Goal: Navigation & Orientation: Find specific page/section

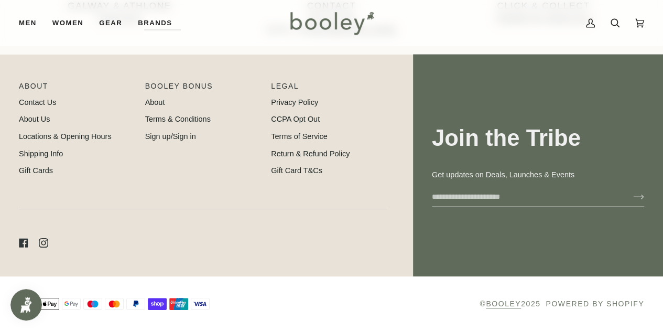
click at [504, 305] on link "Booley" at bounding box center [503, 303] width 35 height 8
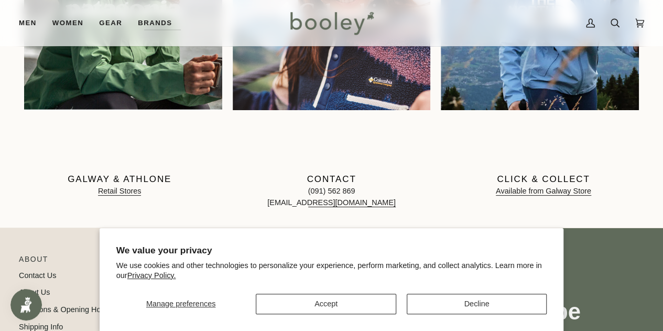
scroll to position [1130, 0]
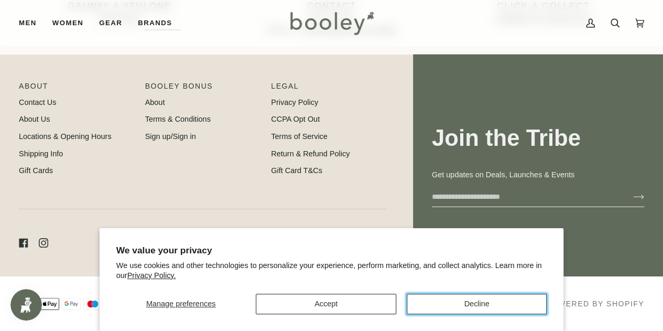
click at [475, 309] on button "Decline" at bounding box center [477, 304] width 140 height 20
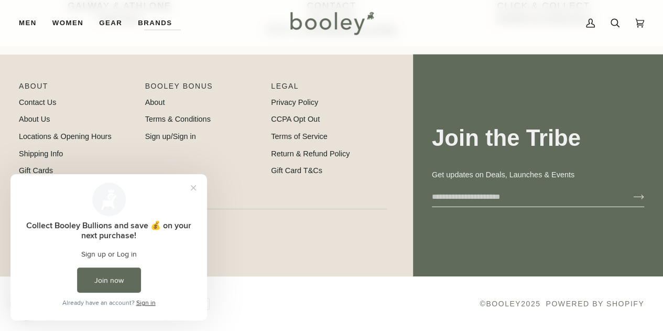
scroll to position [0, 0]
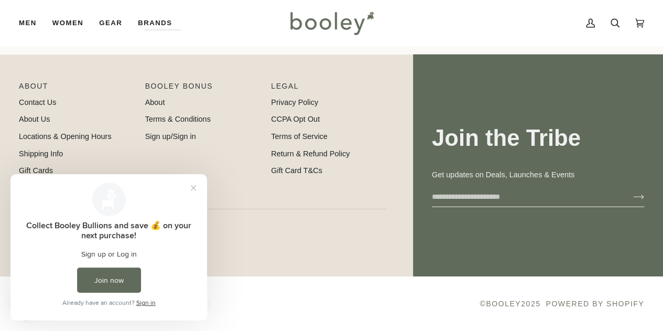
click at [526, 27] on div "My Account Search Cart €0.00 (0)" at bounding box center [511, 23] width 267 height 46
